Goal: Use online tool/utility: Utilize a website feature to perform a specific function

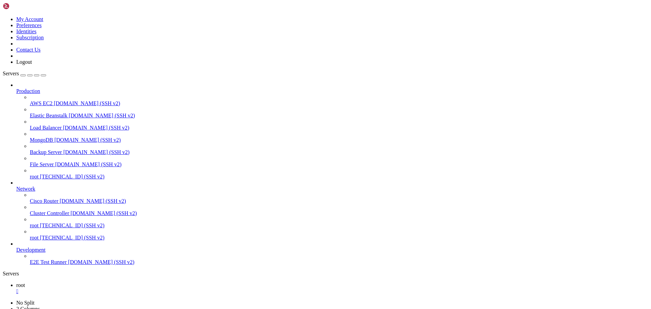
scroll to position [4007, 0]
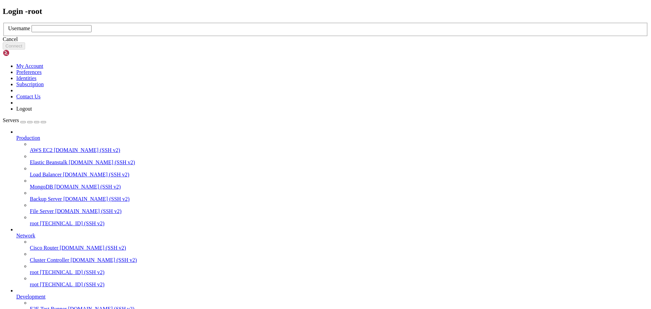
click at [92, 32] on input "text" at bounding box center [62, 28] width 60 height 7
type input "root"
click at [25, 50] on button "Connect" at bounding box center [14, 45] width 22 height 7
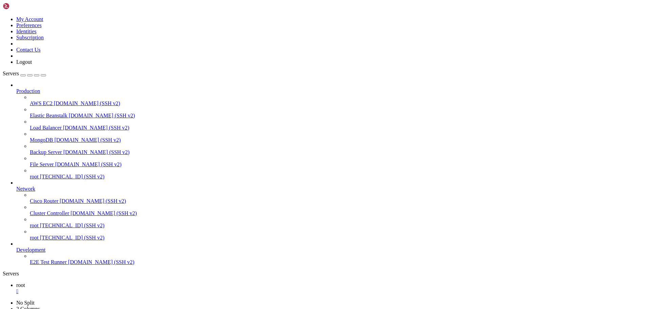
drag, startPoint x: 6, startPoint y: 415, endPoint x: 213, endPoint y: 532, distance: 238.0
drag, startPoint x: 5, startPoint y: 529, endPoint x: 448, endPoint y: 651, distance: 459.0
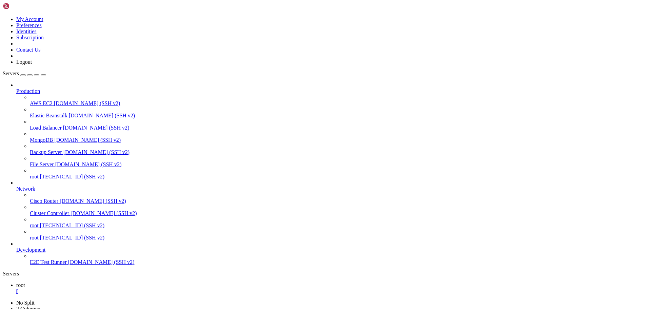
copy div "(lore) ipsu@805090:~/dolorsitam# consec2 adi.el 0655-32-49 83:96:85,195 - SEDD …"
drag, startPoint x: 568, startPoint y: 448, endPoint x: 641, endPoint y: 706, distance: 268.3
